Goal: Communication & Community: Connect with others

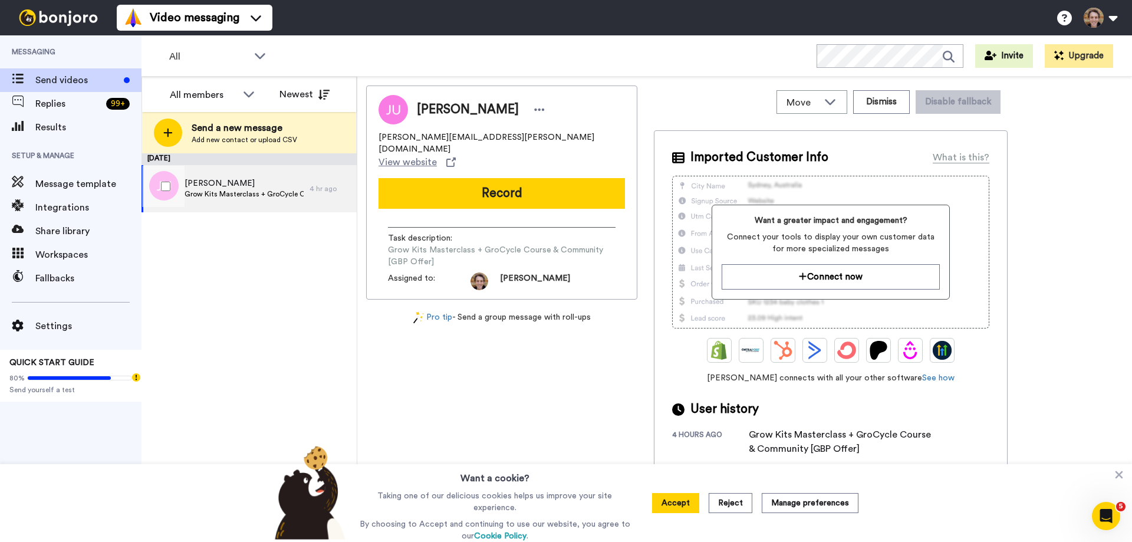
click at [232, 182] on span "[PERSON_NAME]" at bounding box center [243, 183] width 119 height 12
drag, startPoint x: 491, startPoint y: 137, endPoint x: 377, endPoint y: 138, distance: 114.3
click at [377, 138] on div "[PERSON_NAME] [PERSON_NAME][EMAIL_ADDRESS][PERSON_NAME][DOMAIN_NAME] View websi…" at bounding box center [501, 192] width 271 height 214
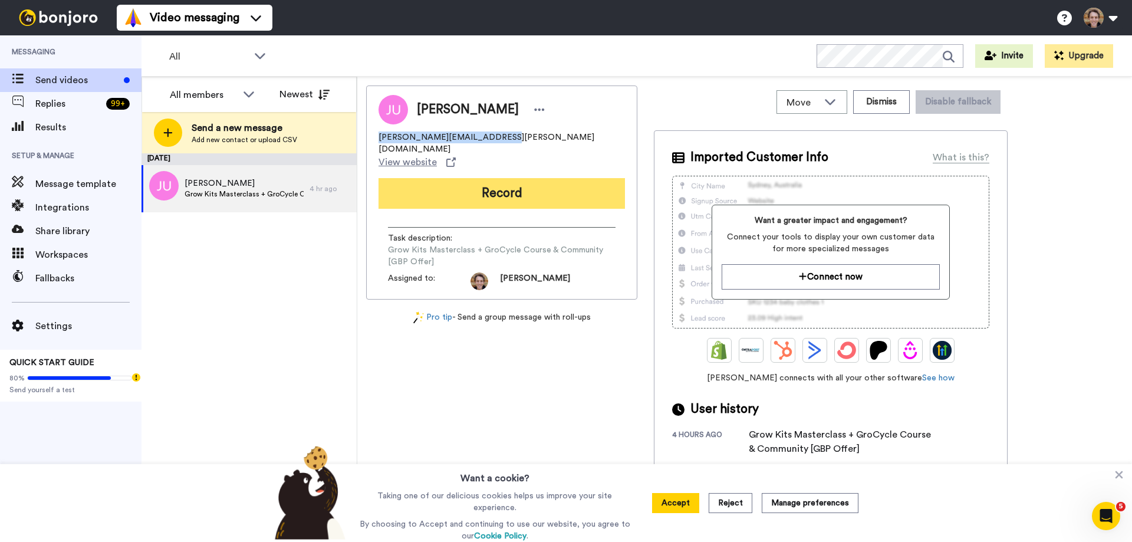
copy span "[PERSON_NAME][EMAIL_ADDRESS][PERSON_NAME][DOMAIN_NAME]"
click at [471, 178] on button "Record" at bounding box center [501, 193] width 246 height 31
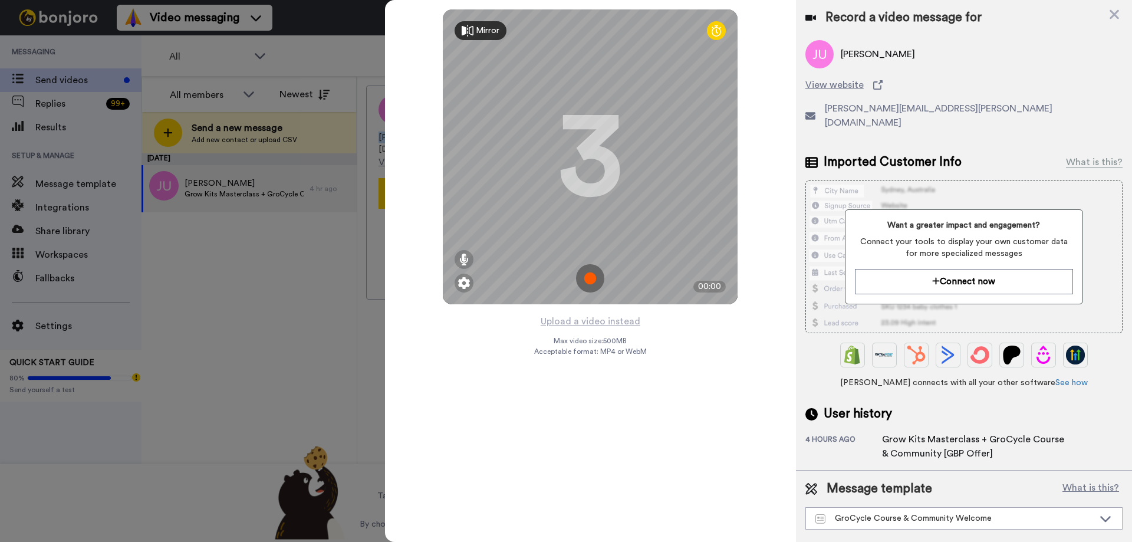
click at [595, 278] on img at bounding box center [590, 278] width 28 height 28
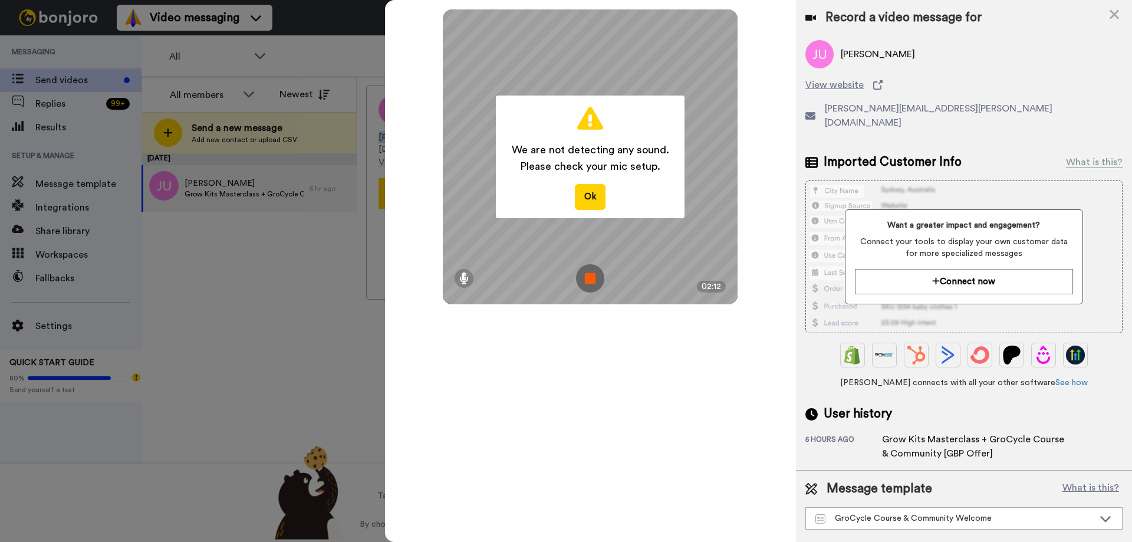
click at [590, 282] on img at bounding box center [590, 278] width 28 height 28
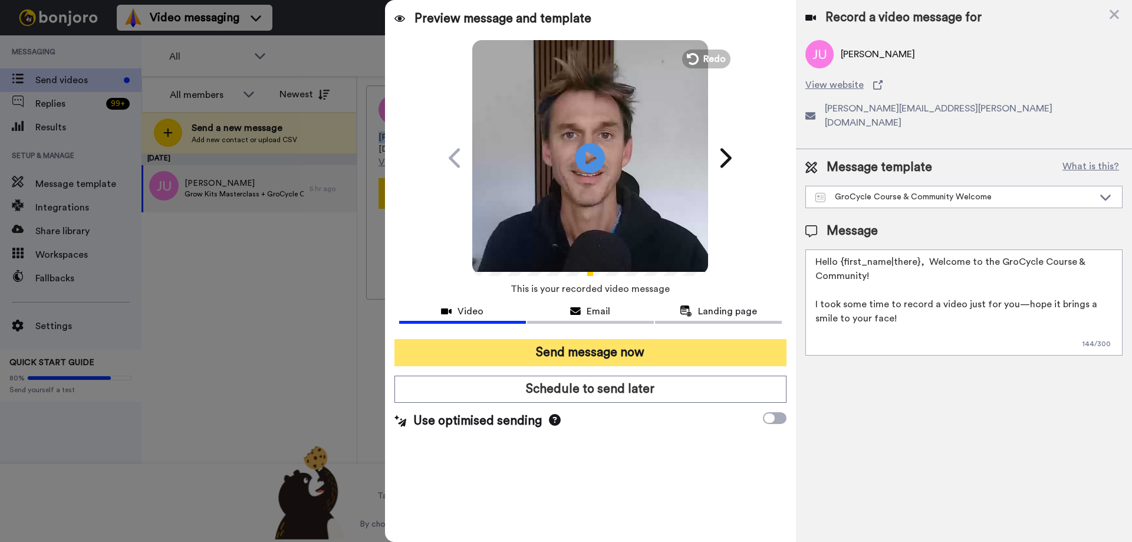
click at [667, 358] on button "Send message now" at bounding box center [590, 352] width 392 height 27
